Goal: Navigation & Orientation: Find specific page/section

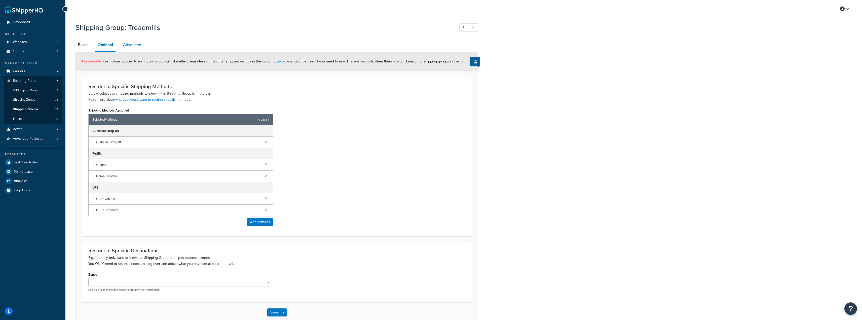
click at [140, 44] on link "Advanced" at bounding box center [132, 45] width 23 height 12
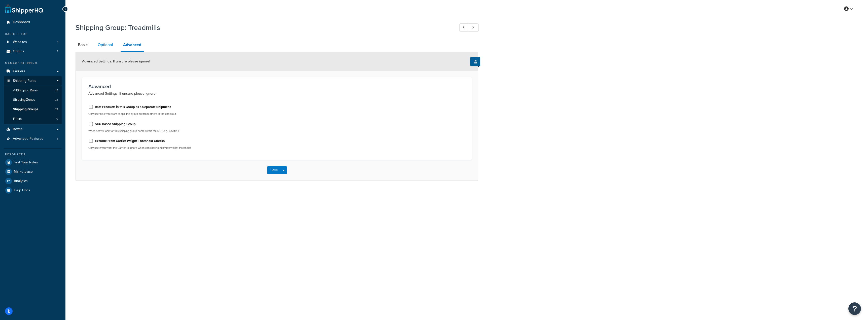
click at [106, 46] on link "Optional" at bounding box center [105, 45] width 20 height 12
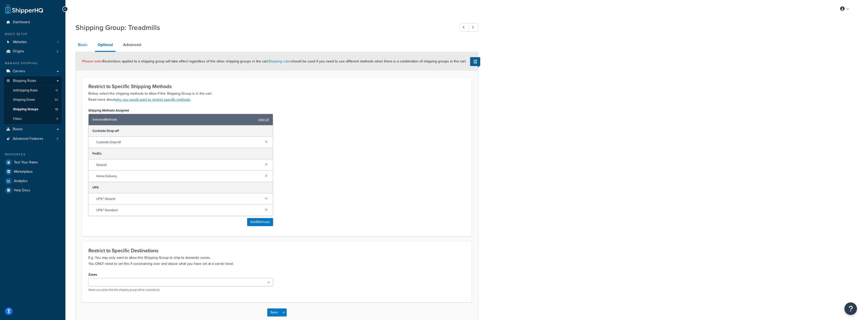
click at [87, 46] on link "Basic" at bounding box center [83, 45] width 15 height 12
